Goal: Information Seeking & Learning: Learn about a topic

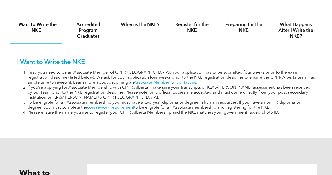
scroll to position [287, 0]
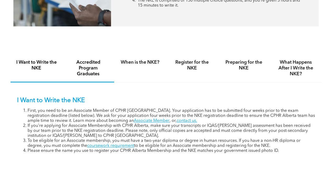
click at [94, 81] on div "Accredited Program Graduates" at bounding box center [88, 69] width 52 height 28
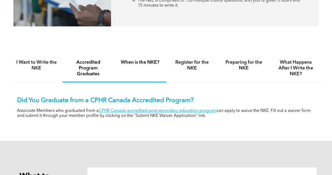
click at [151, 80] on div "When is the NKE?" at bounding box center [140, 69] width 52 height 28
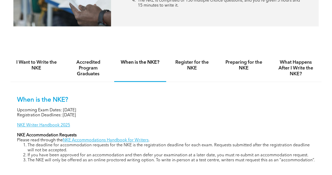
click at [274, 100] on p "When is the NKE?" at bounding box center [166, 100] width 298 height 8
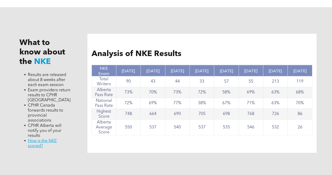
scroll to position [463, 0]
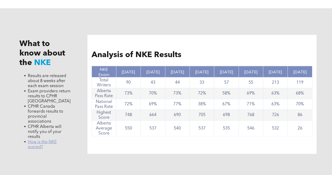
click at [39, 139] on link "﻿ How is the NKE scored?" at bounding box center [42, 143] width 29 height 9
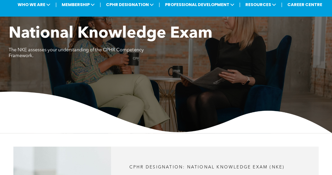
scroll to position [0, 0]
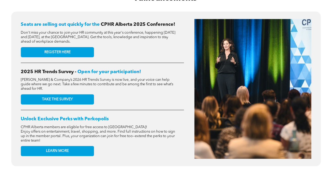
scroll to position [211, 0]
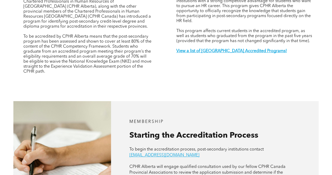
scroll to position [207, 0]
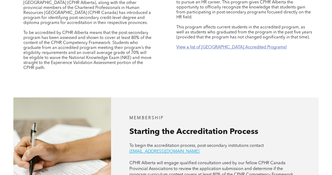
click at [207, 45] on strong "View a list of [GEOGRAPHIC_DATA] Accredited Programs!" at bounding box center [231, 47] width 110 height 4
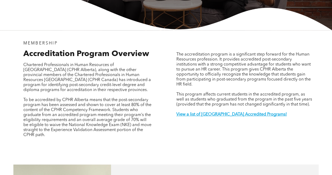
scroll to position [26, 0]
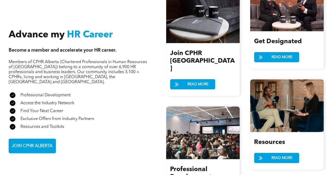
scroll to position [613, 0]
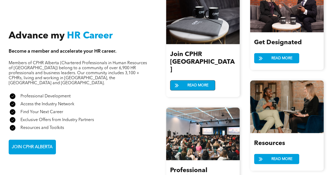
click at [191, 80] on span "READ MORE" at bounding box center [198, 85] width 25 height 10
